Goal: Task Accomplishment & Management: Use online tool/utility

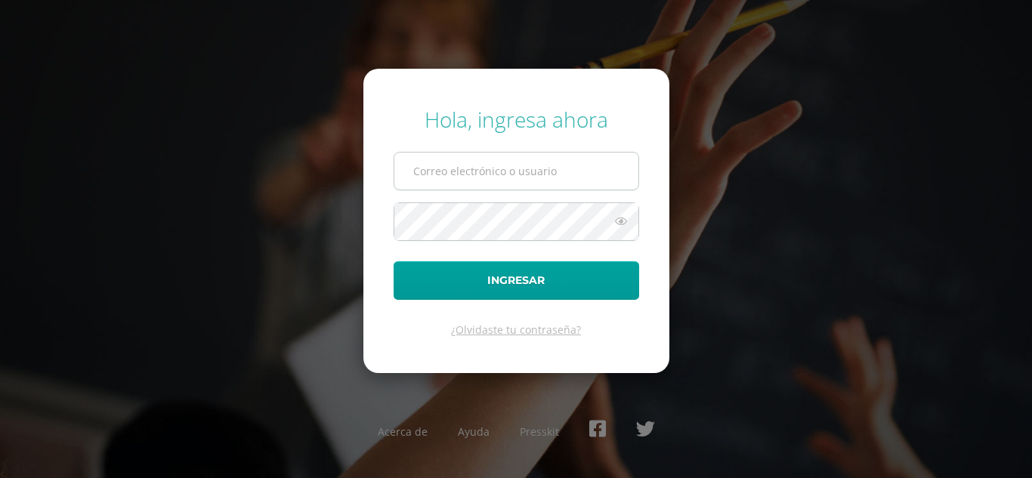
click at [518, 171] on input "text" at bounding box center [516, 171] width 244 height 37
type input "[EMAIL_ADDRESS][DOMAIN_NAME]"
click at [394, 261] on button "Ingresar" at bounding box center [516, 280] width 245 height 39
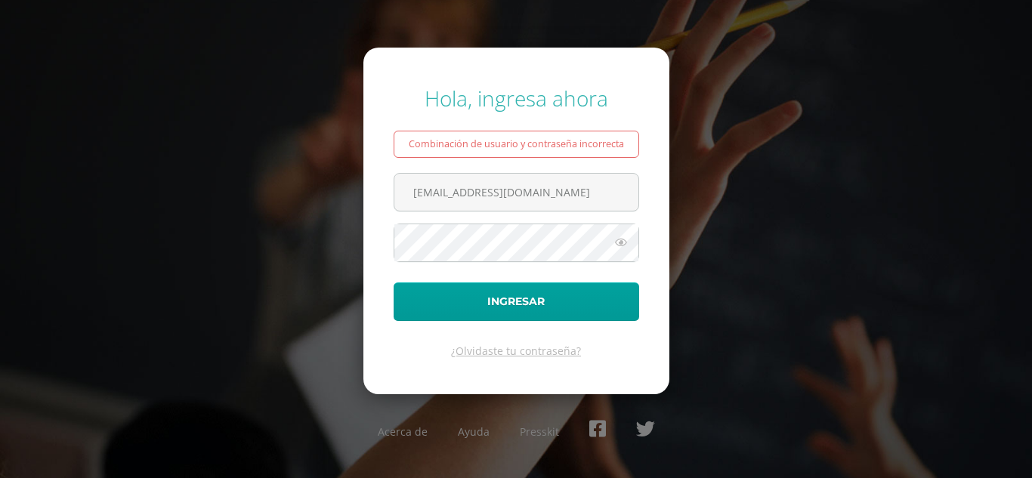
click at [465, 263] on form "Hola, ingresa ahora Combinación de usuario y contraseña incorrecta g_liquez@don…" at bounding box center [516, 221] width 306 height 346
click at [394, 282] on button "Ingresar" at bounding box center [516, 301] width 245 height 39
click at [489, 193] on input "[EMAIL_ADDRESS][DOMAIN_NAME]" at bounding box center [516, 192] width 244 height 37
click at [494, 190] on input "[EMAIL_ADDRESS][DOMAIN_NAME]" at bounding box center [516, 192] width 244 height 37
click at [394, 282] on button "Ingresar" at bounding box center [516, 301] width 245 height 39
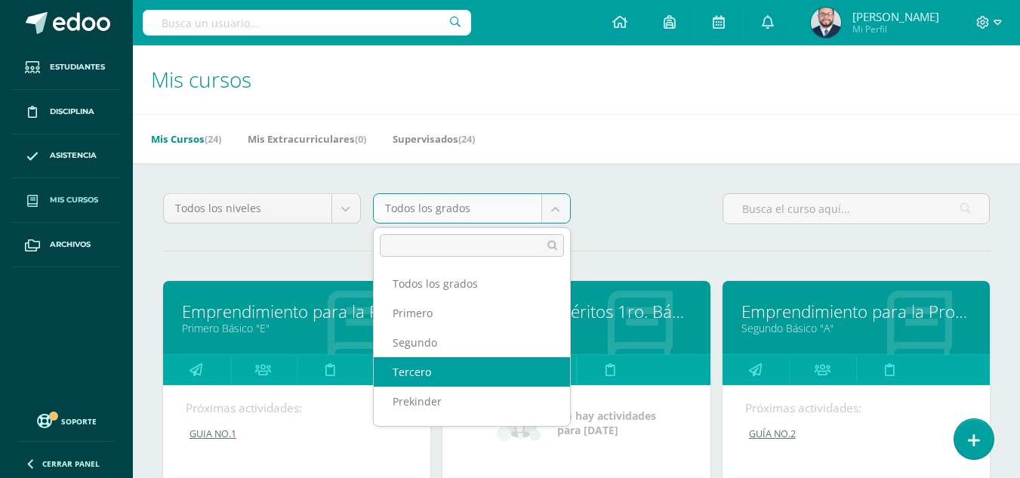
scroll to position [151, 0]
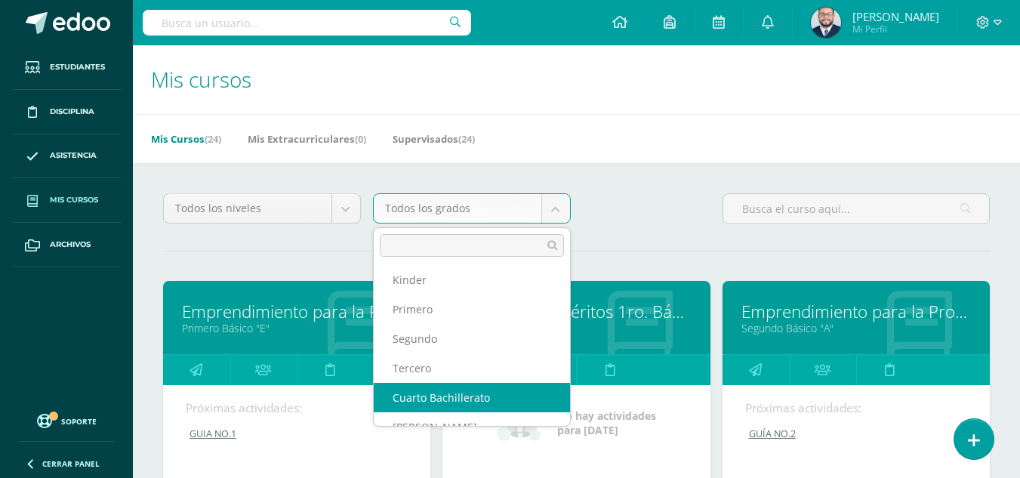
select select "18"
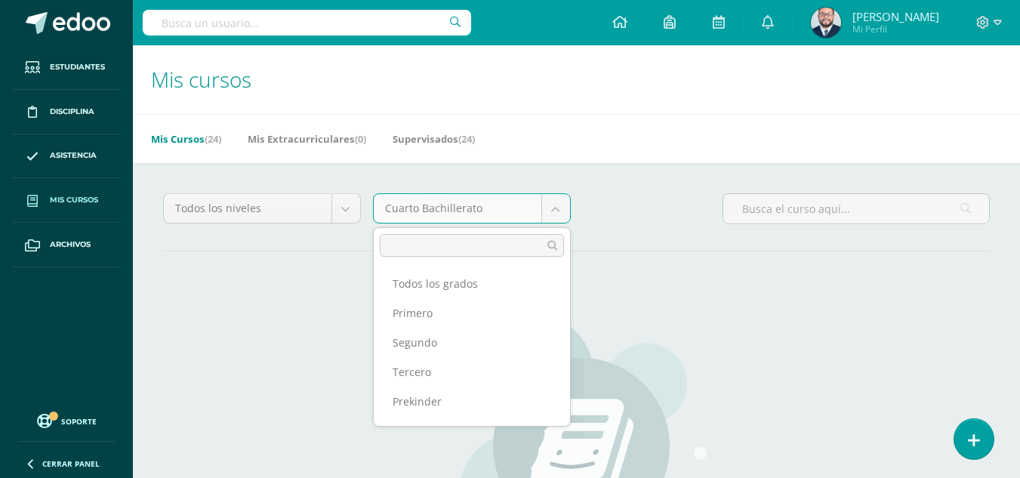
click at [553, 211] on body "Estudiantes Disciplina Asistencia Mis cursos Archivos Soporte Centro de ayuda Ú…" at bounding box center [510, 361] width 1020 height 723
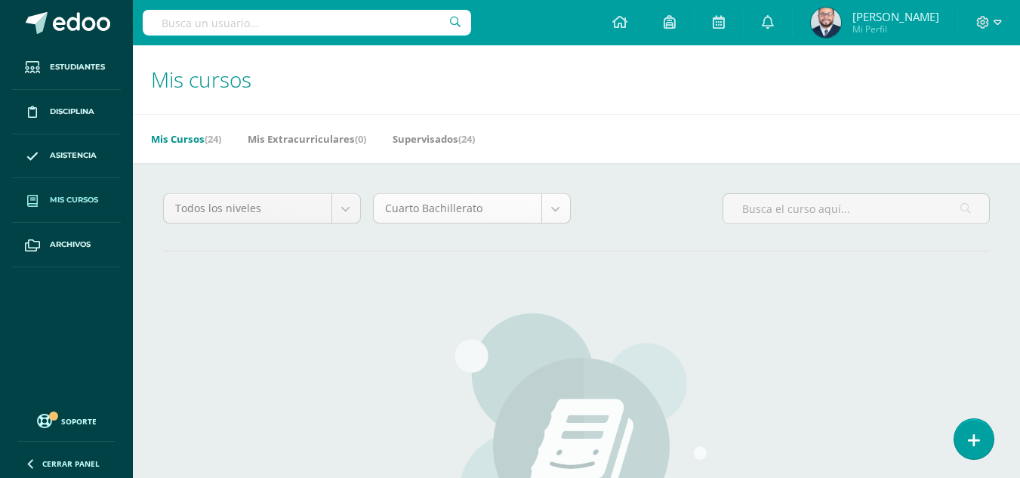
click at [553, 211] on body "Estudiantes Disciplina Asistencia Mis cursos Archivos Soporte Centro de ayuda Ú…" at bounding box center [510, 361] width 1020 height 723
click at [347, 208] on body "Estudiantes Disciplina Asistencia Mis cursos Archivos Soporte Centro de ayuda Ú…" at bounding box center [510, 361] width 1020 height 723
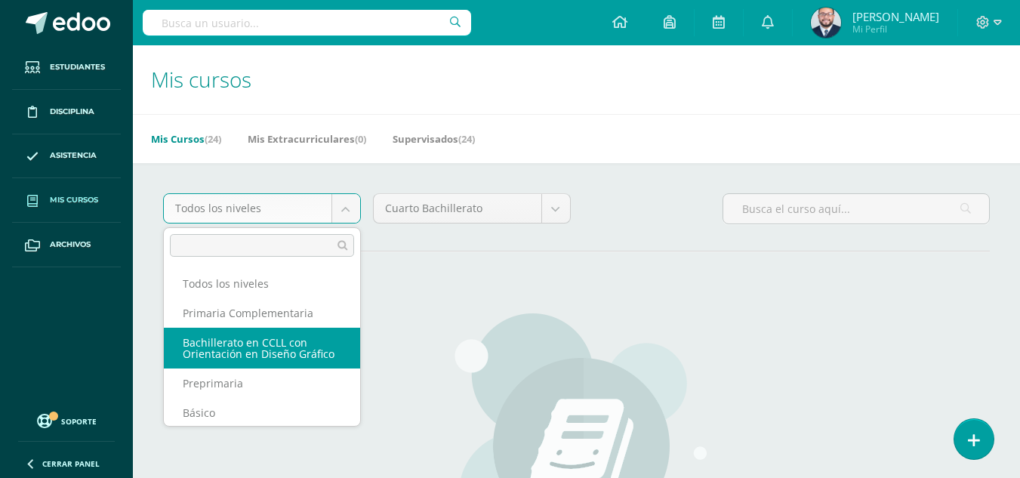
scroll to position [119, 0]
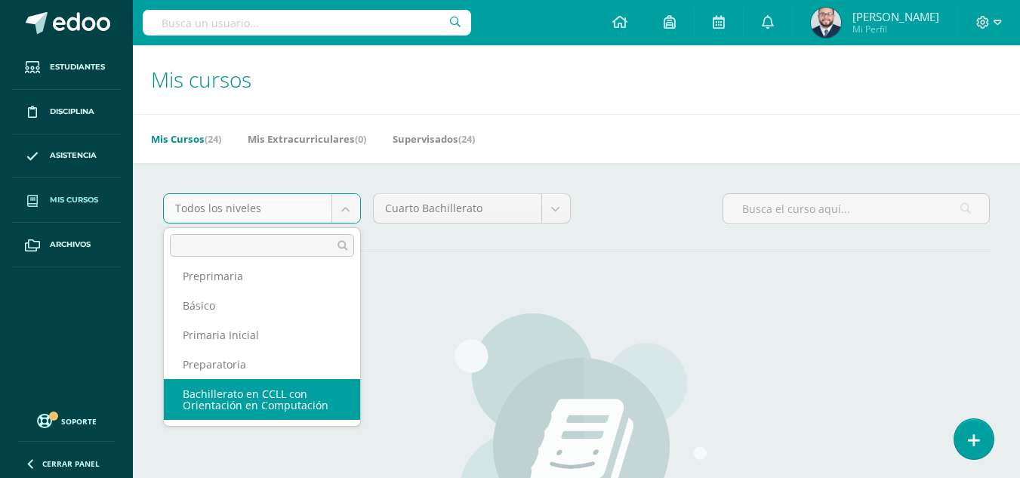
select select "5"
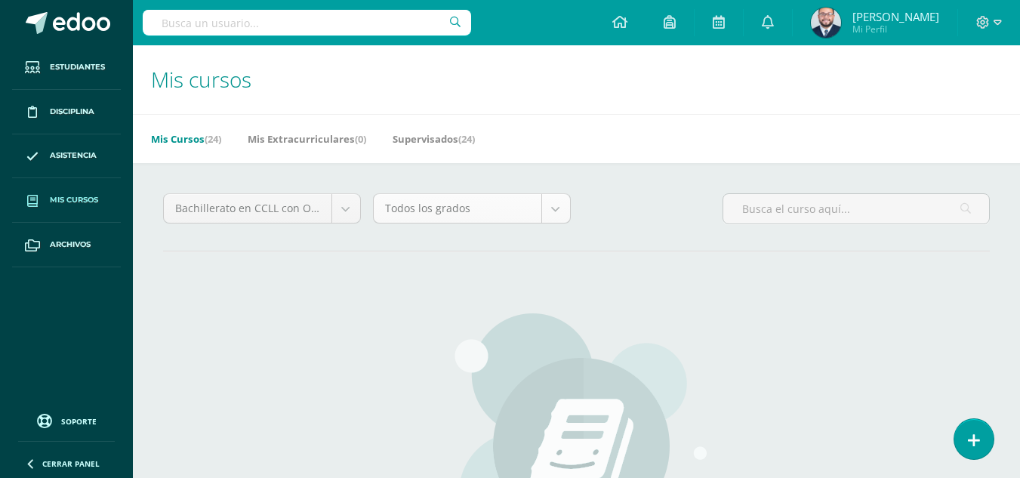
click at [552, 211] on body "Estudiantes Disciplina Asistencia Mis cursos Archivos Soporte Centro de ayuda Ú…" at bounding box center [510, 361] width 1020 height 723
select select "14"
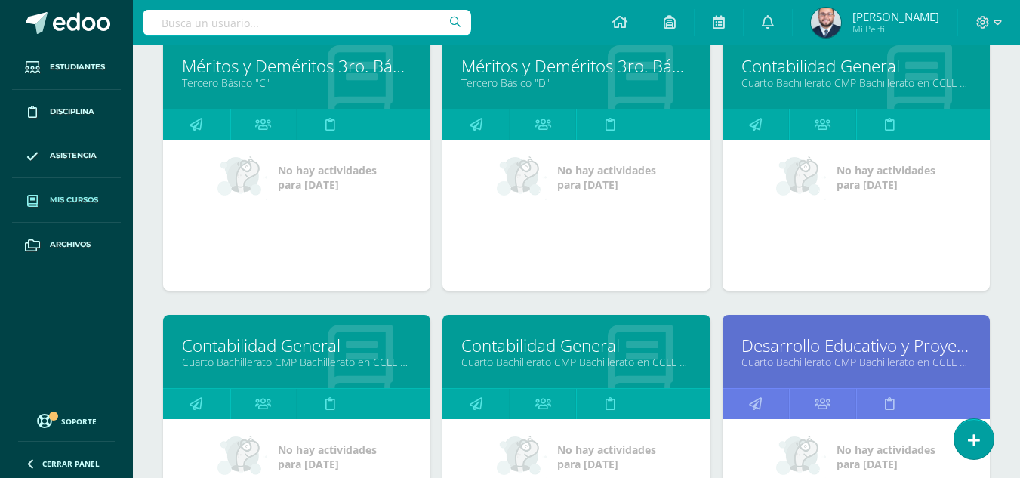
scroll to position [1718, 0]
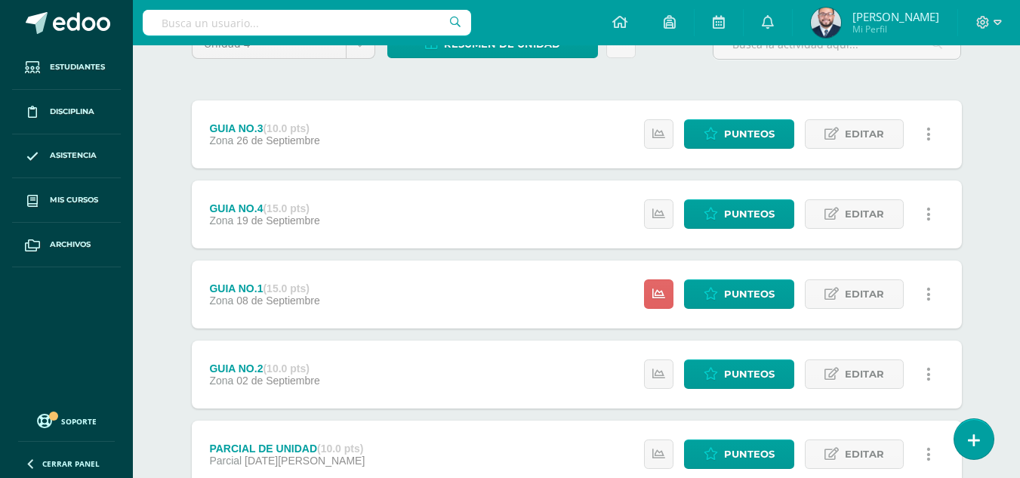
scroll to position [227, 0]
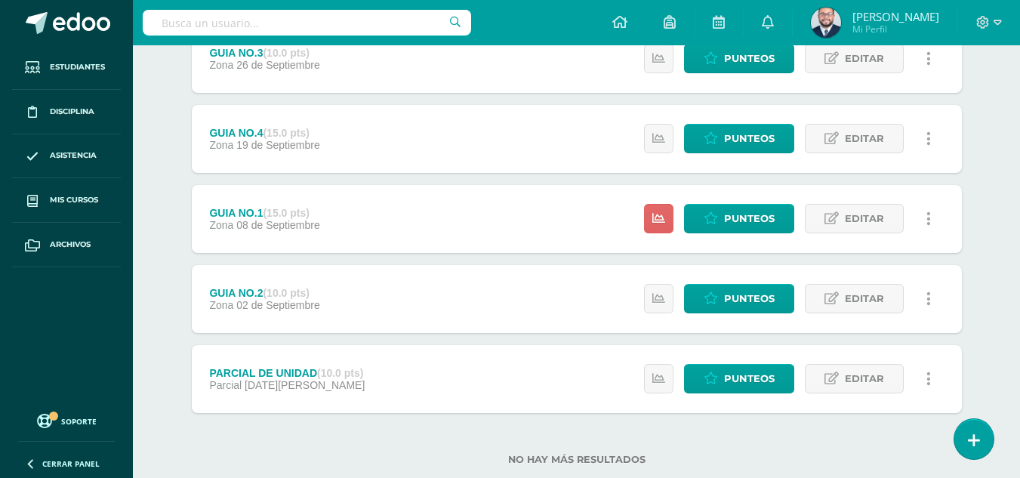
click at [470, 222] on div "GUIA NO.1 (15.0 pts) Zona 08 de Septiembre Estatus de Actividad: 29 Estudiantes…" at bounding box center [577, 219] width 770 height 68
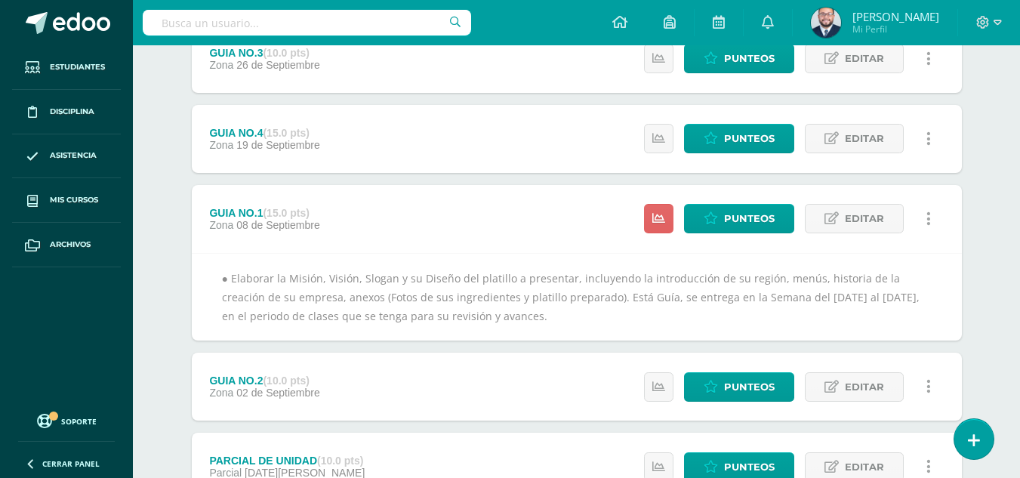
click at [470, 222] on div "GUIA NO.1 (15.0 pts) Zona 08 de Septiembre Estatus de Actividad: 29 Estudiantes…" at bounding box center [577, 219] width 770 height 68
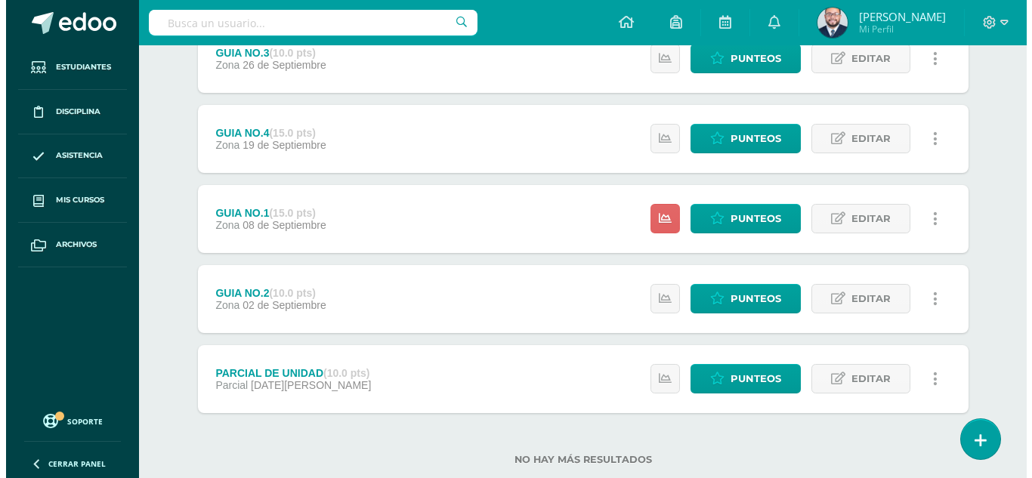
scroll to position [0, 0]
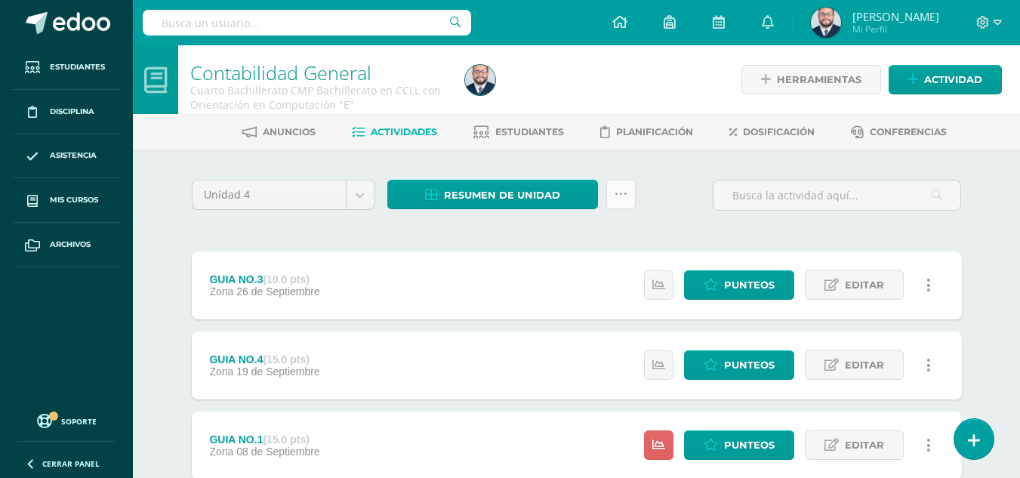
click at [620, 193] on icon at bounding box center [621, 194] width 13 height 13
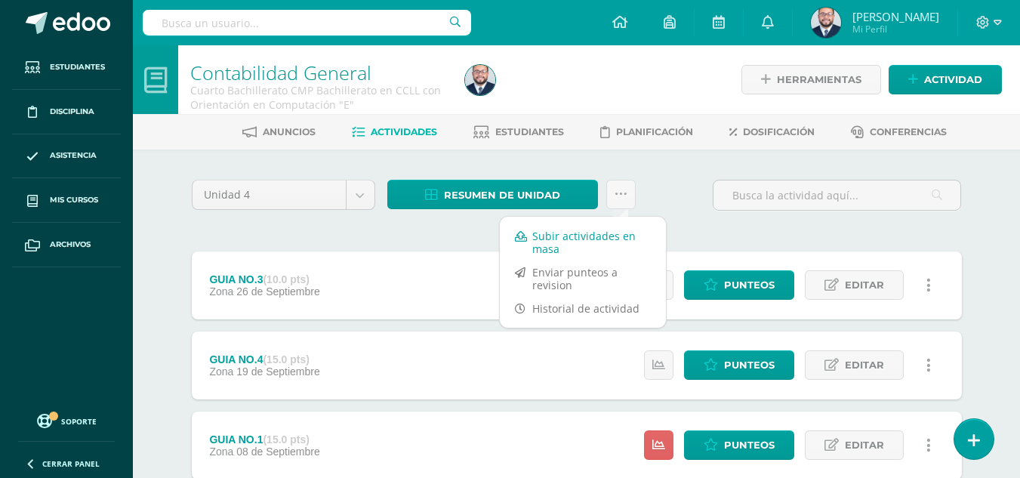
click at [572, 234] on link "Subir actividades en masa" at bounding box center [583, 242] width 166 height 36
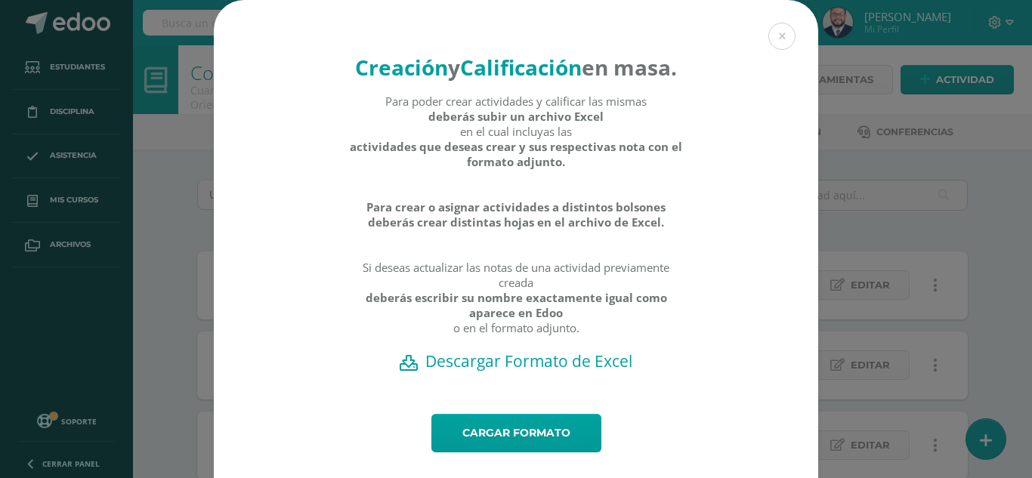
scroll to position [60, 0]
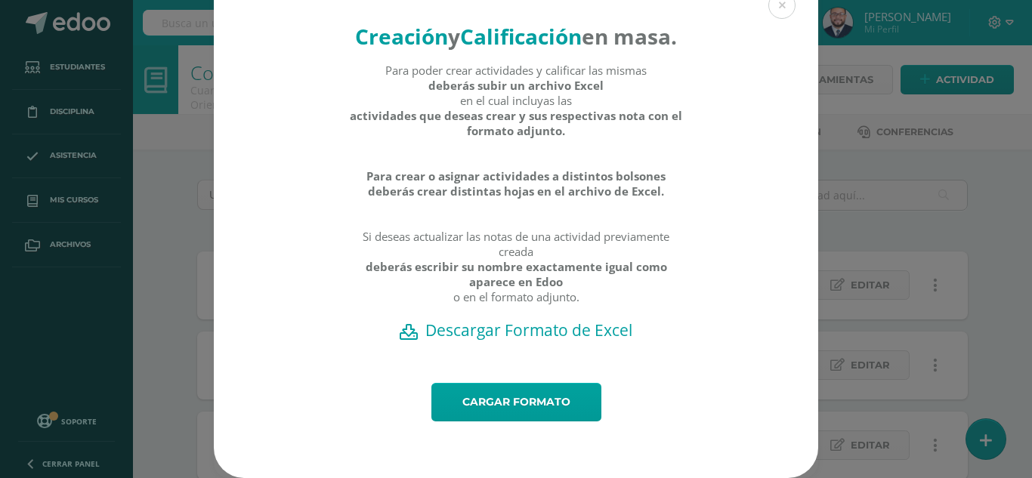
click at [548, 332] on h2 "Descargar Formato de Excel" at bounding box center [515, 329] width 551 height 21
